Goal: Communication & Community: Connect with others

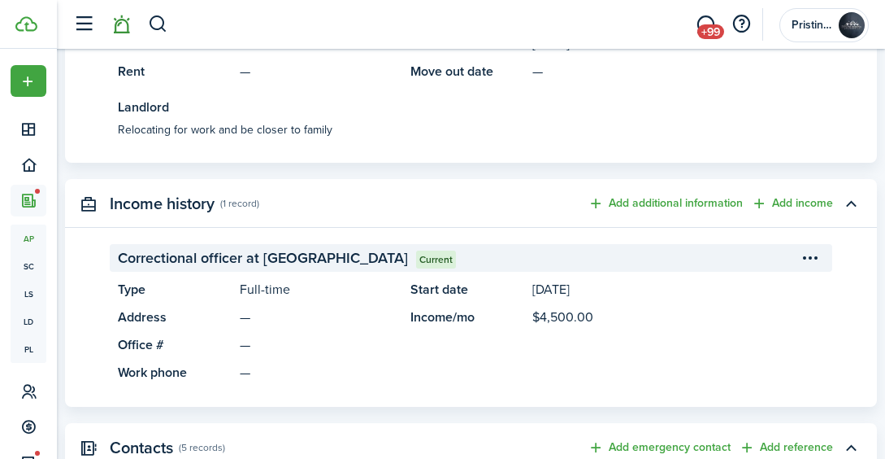
click at [127, 35] on link at bounding box center [121, 24] width 31 height 41
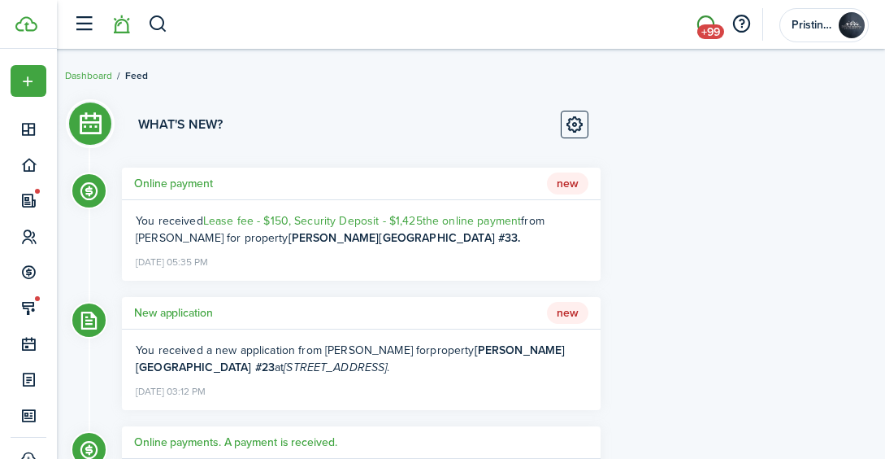
click at [702, 14] on link "+99" at bounding box center [705, 24] width 31 height 41
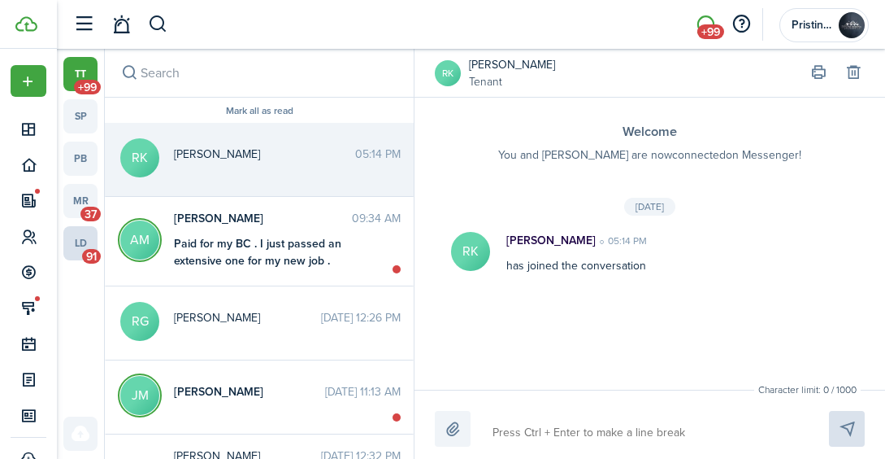
click at [78, 249] on link "ld 91" at bounding box center [80, 243] width 34 height 34
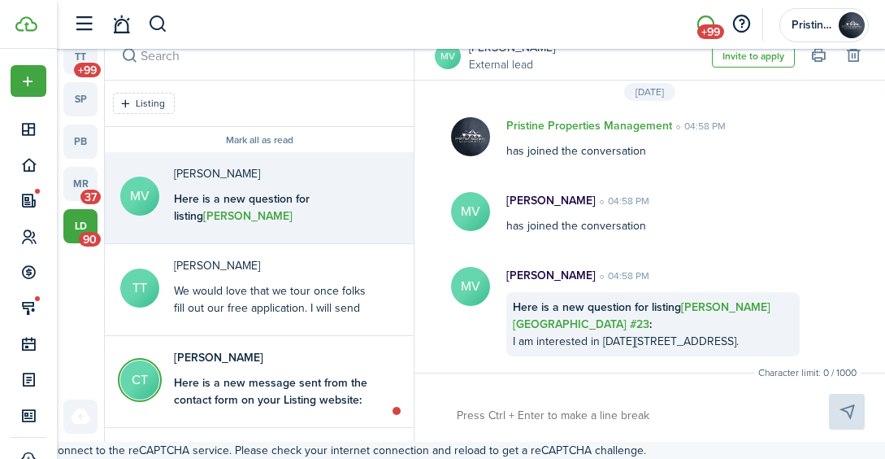
scroll to position [67, 0]
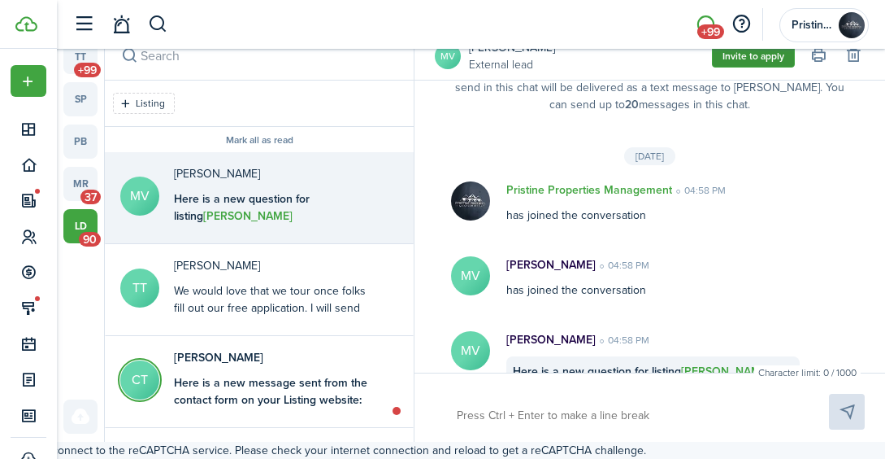
click at [732, 61] on button "Invite to apply" at bounding box center [753, 56] width 83 height 23
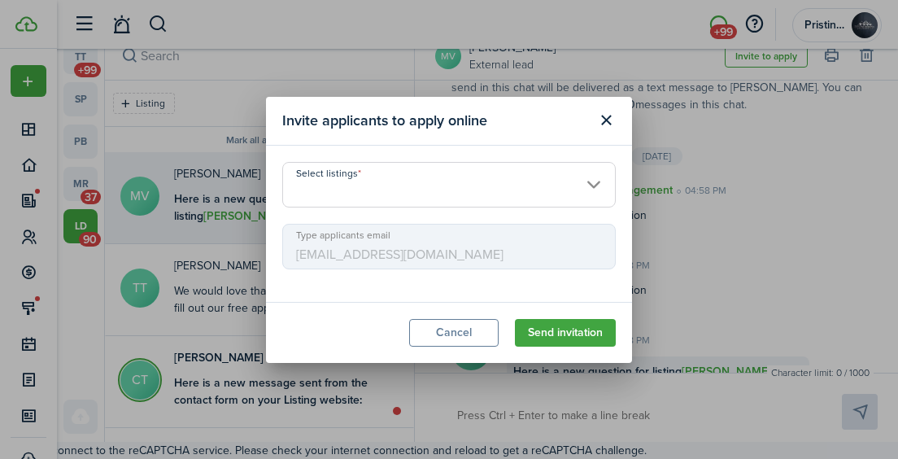
click at [484, 185] on input "Select listings" at bounding box center [448, 185] width 333 height 46
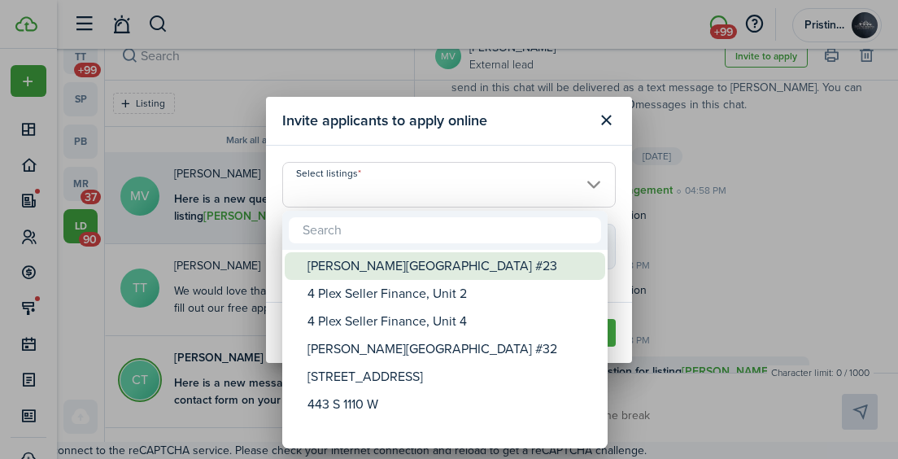
click at [448, 259] on div "[PERSON_NAME][GEOGRAPHIC_DATA] #23" at bounding box center [451, 266] width 288 height 28
type input "[PERSON_NAME][GEOGRAPHIC_DATA] #23"
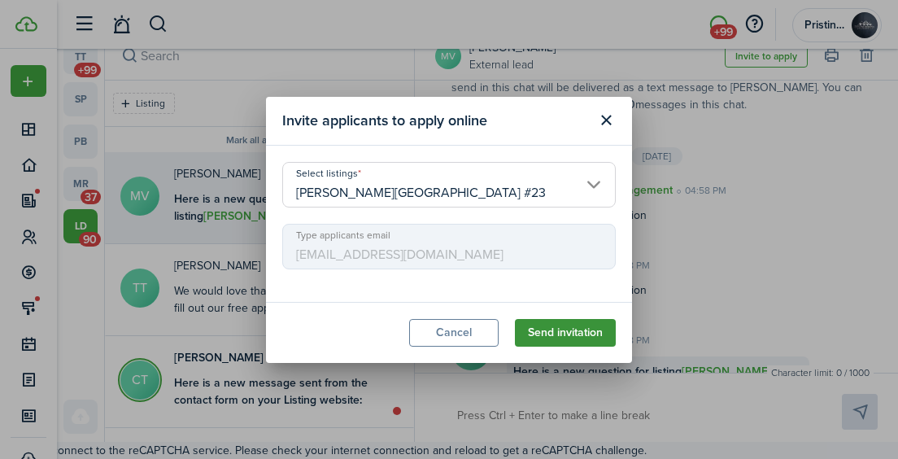
click at [529, 325] on button "Send invitation" at bounding box center [565, 333] width 101 height 28
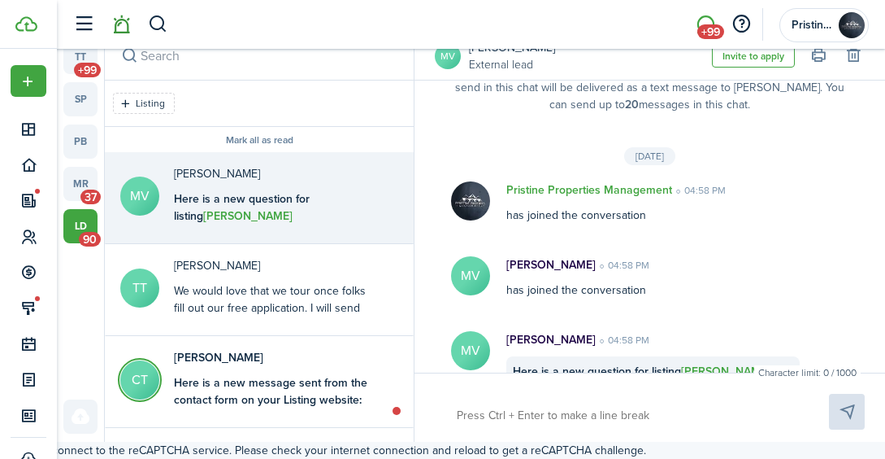
click at [121, 18] on link at bounding box center [121, 24] width 31 height 41
